Goal: Task Accomplishment & Management: Use online tool/utility

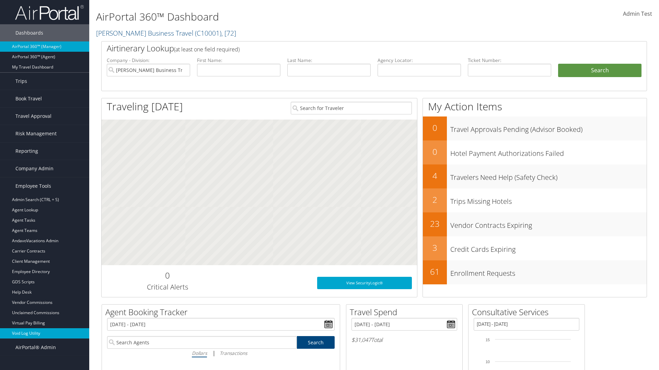
click at [45, 334] on link "Void Log Utility" at bounding box center [44, 334] width 89 height 10
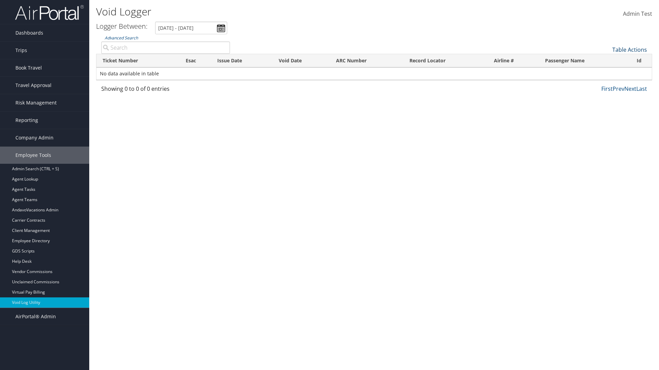
click at [629, 50] on link "Table Actions" at bounding box center [629, 50] width 35 height 8
click at [606, 60] on link "Export as CSV" at bounding box center [606, 61] width 90 height 12
click at [629, 50] on link "Table Actions" at bounding box center [629, 50] width 35 height 8
click at [606, 67] on link "Column Visibility" at bounding box center [606, 67] width 90 height 12
click at [606, 61] on link "Ticket Number" at bounding box center [606, 61] width 90 height 12
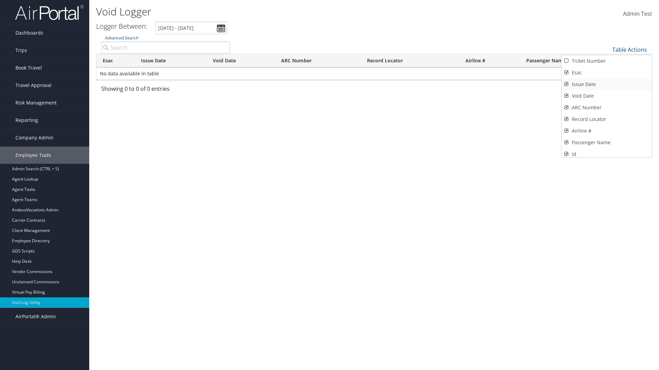
click at [606, 84] on link "Issue Date" at bounding box center [606, 85] width 90 height 12
click at [606, 73] on link "Esac" at bounding box center [606, 73] width 90 height 12
click at [606, 96] on link "Void Date" at bounding box center [606, 96] width 90 height 12
click at [606, 108] on link "ARC Number" at bounding box center [606, 108] width 90 height 12
click at [606, 119] on link "Record Locator" at bounding box center [606, 120] width 90 height 12
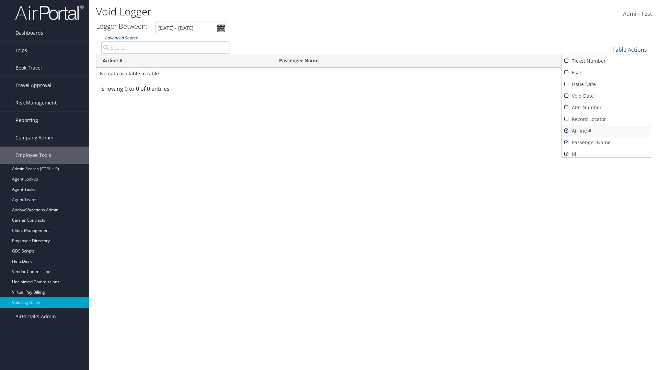
click at [606, 131] on link "Airline #" at bounding box center [606, 131] width 90 height 12
click at [606, 143] on link "Passenger Name" at bounding box center [606, 143] width 90 height 12
click at [329, 185] on div at bounding box center [329, 185] width 659 height 370
click at [629, 50] on link "Table Actions" at bounding box center [629, 50] width 35 height 8
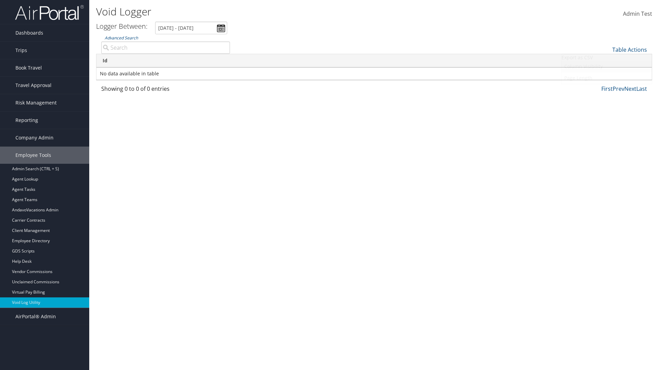
click at [606, 67] on link "Column Visibility" at bounding box center [606, 67] width 90 height 12
click at [606, 61] on link "Ticket Number" at bounding box center [606, 61] width 90 height 12
click at [606, 84] on link "Issue Date" at bounding box center [606, 85] width 90 height 12
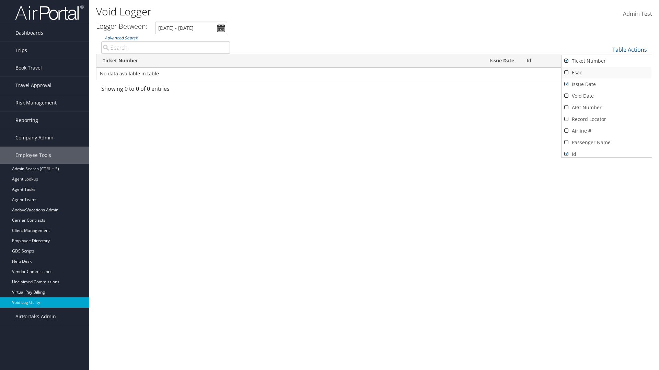
click at [606, 73] on link "Esac" at bounding box center [606, 73] width 90 height 12
click at [606, 96] on link "Void Date" at bounding box center [606, 96] width 90 height 12
click at [606, 108] on link "ARC Number" at bounding box center [606, 108] width 90 height 12
click at [606, 119] on link "Record Locator" at bounding box center [606, 120] width 90 height 12
click at [606, 131] on link "Airline #" at bounding box center [606, 131] width 90 height 12
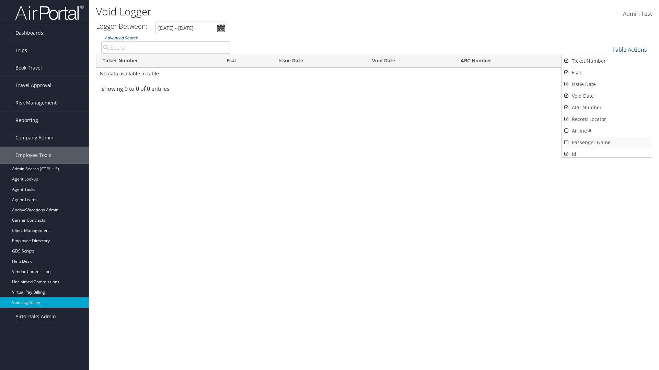
click at [606, 143] on link "Passenger Name" at bounding box center [606, 143] width 90 height 12
click at [329, 185] on div at bounding box center [329, 185] width 659 height 370
